Goal: Check status: Check status

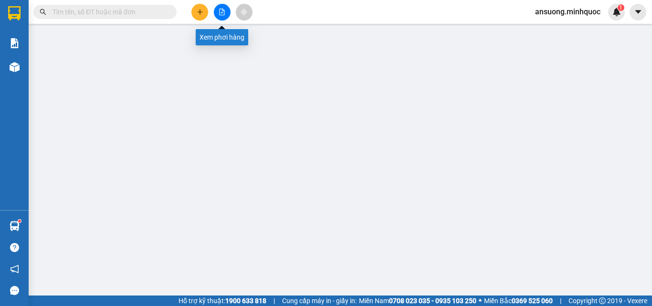
click at [222, 14] on icon "file-add" at bounding box center [222, 12] width 7 height 7
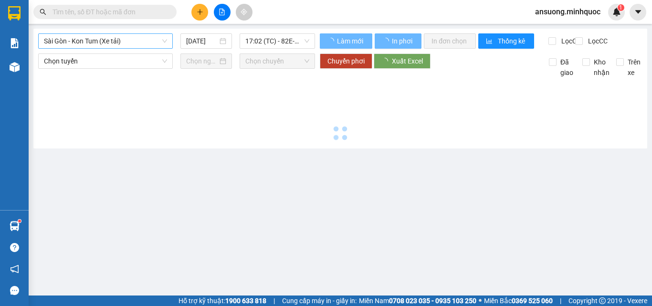
click at [79, 44] on span "Sài Gòn - Kon Tum (Xe tải)" at bounding box center [105, 41] width 123 height 14
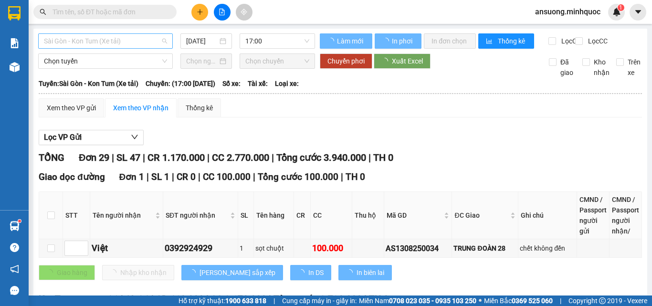
click at [78, 41] on span "Sài Gòn - Kon Tum (Xe tải)" at bounding box center [105, 41] width 123 height 14
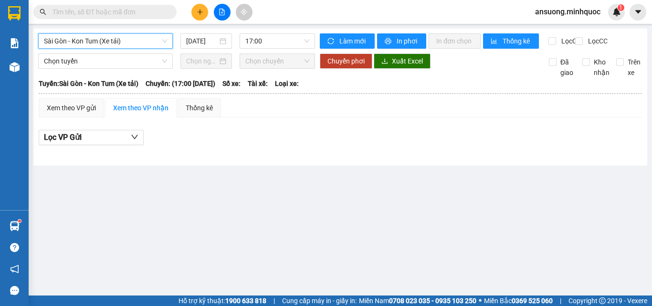
click at [89, 49] on div "Sài Gòn - Kon Tum (Xe tải) [GEOGRAPHIC_DATA] - Kon Tum (Xe tải) [DATE] 17:00" at bounding box center [176, 40] width 277 height 15
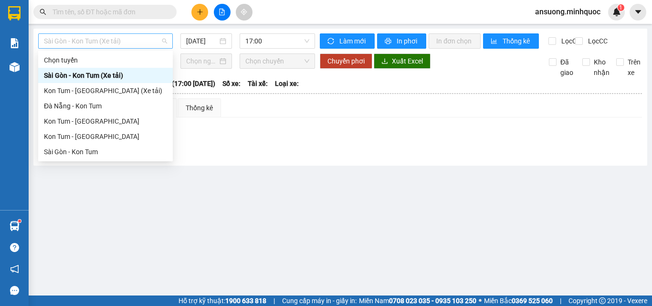
click at [92, 42] on span "Sài Gòn - Kon Tum (Xe tải)" at bounding box center [105, 41] width 123 height 14
drag, startPoint x: 75, startPoint y: 135, endPoint x: 126, endPoint y: 158, distance: 55.9
click at [75, 136] on div "Kon Tum - [GEOGRAPHIC_DATA]" at bounding box center [105, 136] width 123 height 10
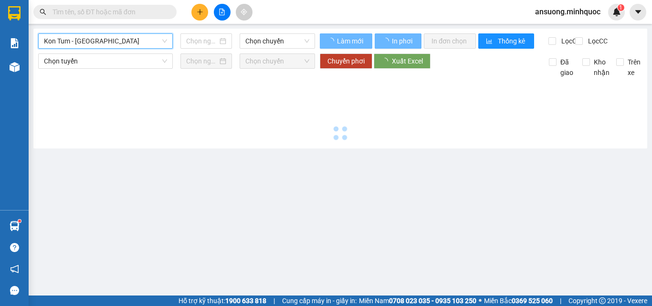
type input "[DATE]"
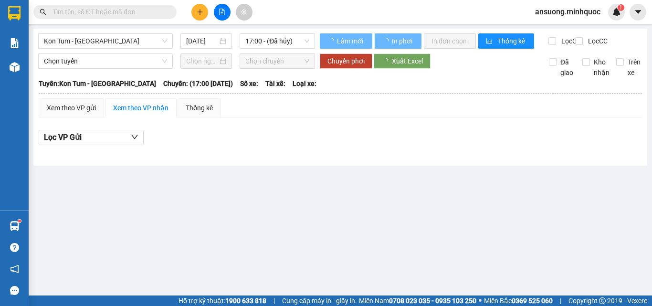
click at [298, 146] on div "Lọc VP Gửi" at bounding box center [340, 138] width 603 height 16
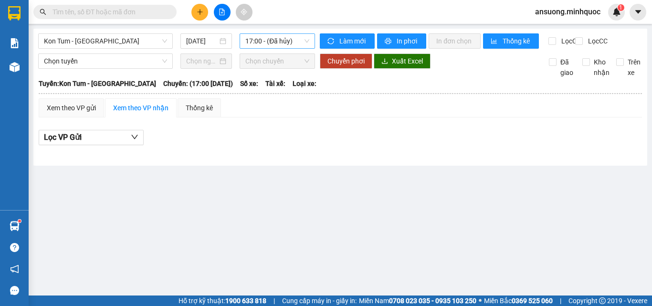
click at [260, 43] on span "17:00 - (Đã hủy)" at bounding box center [277, 41] width 64 height 14
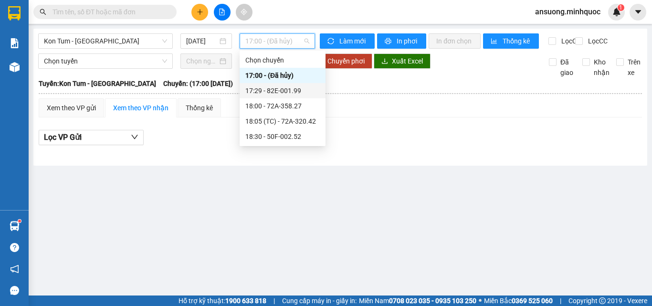
click at [271, 90] on div "17:29 - 82E-001.99" at bounding box center [282, 90] width 74 height 10
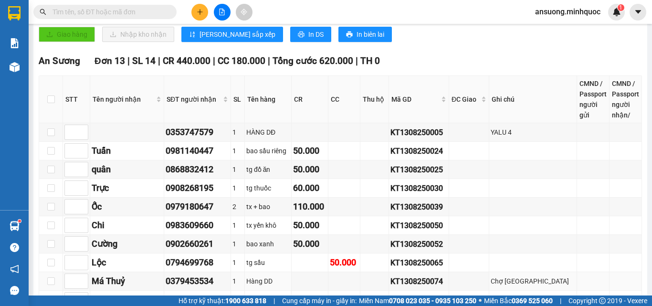
scroll to position [239, 0]
